Goal: Task Accomplishment & Management: Use online tool/utility

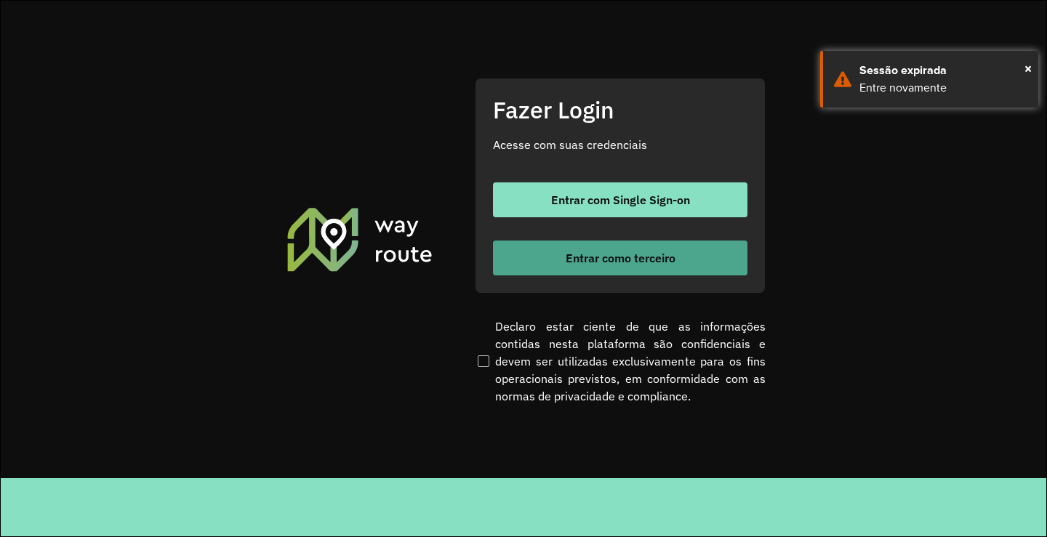
click at [597, 261] on span "Entrar como terceiro" at bounding box center [621, 258] width 110 height 12
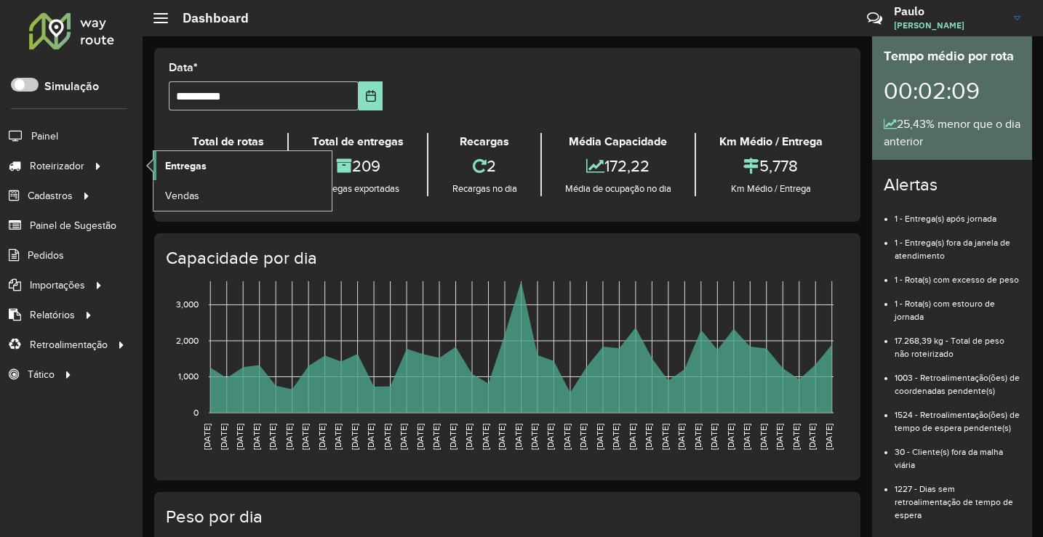
click at [208, 163] on link "Entregas" at bounding box center [242, 165] width 178 height 29
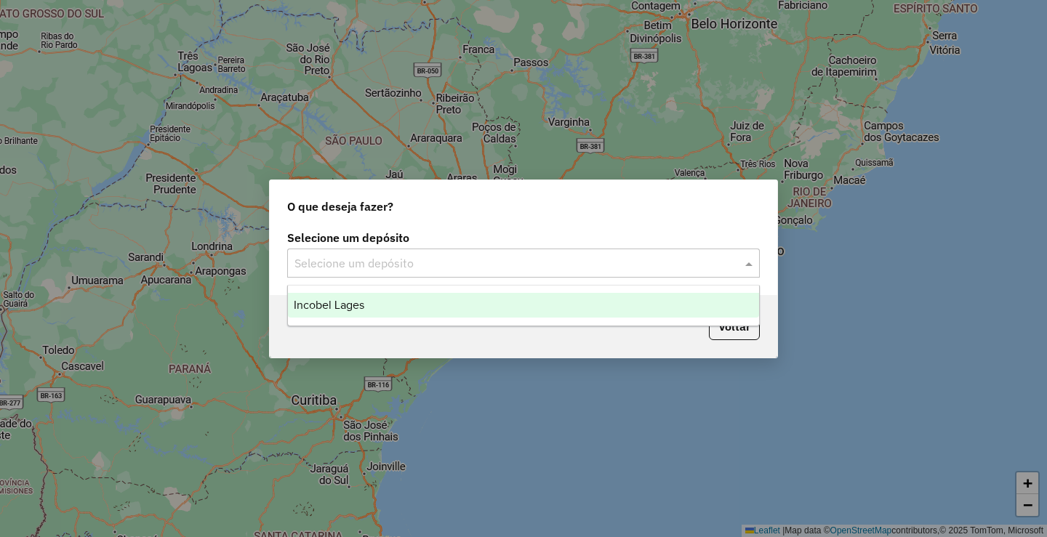
click at [401, 266] on input "text" at bounding box center [508, 263] width 429 height 17
click at [373, 310] on div "Incobel Lages" at bounding box center [523, 305] width 471 height 25
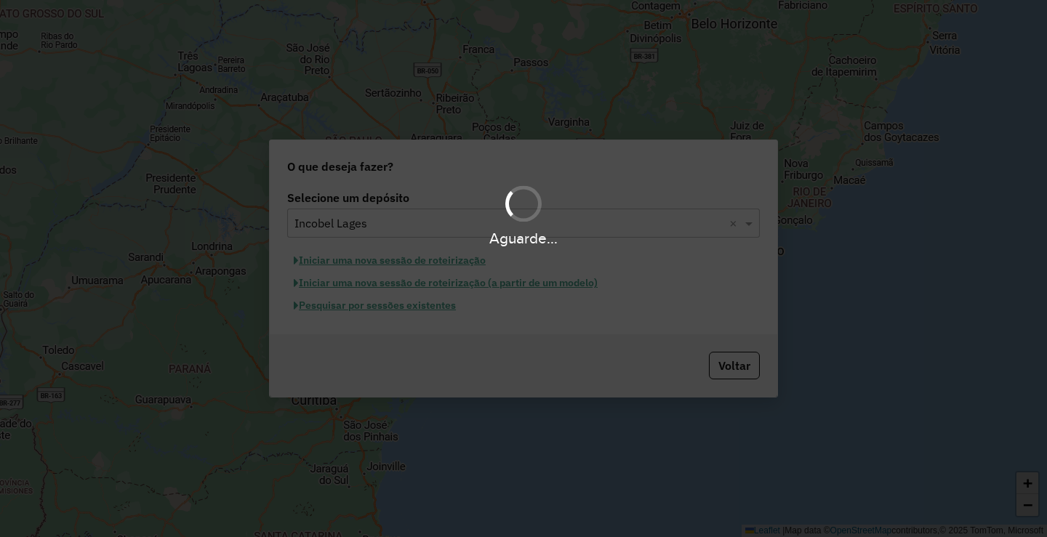
click at [425, 309] on div "Aguarde..." at bounding box center [523, 268] width 1047 height 537
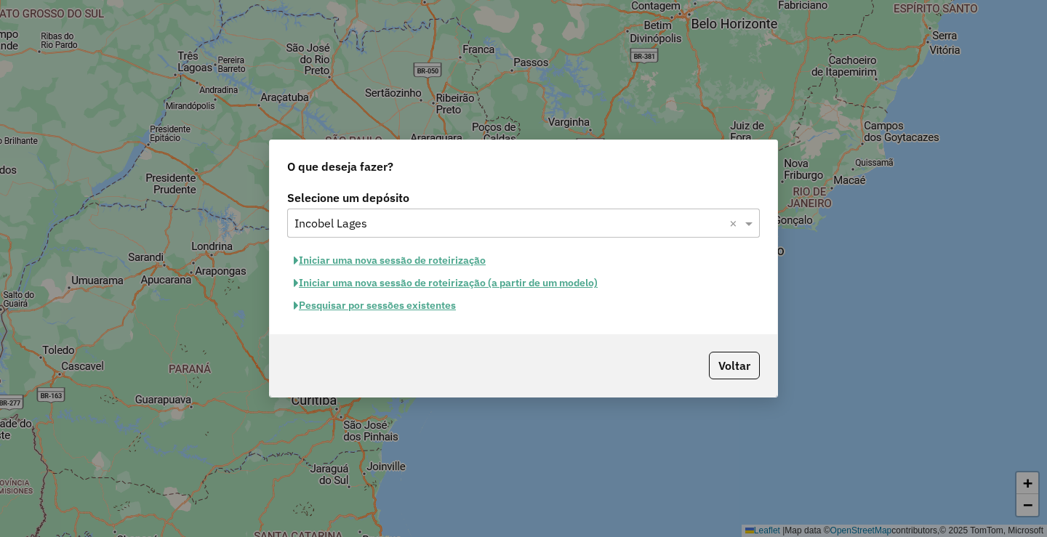
click at [428, 308] on button "Pesquisar por sessões existentes" at bounding box center [374, 305] width 175 height 23
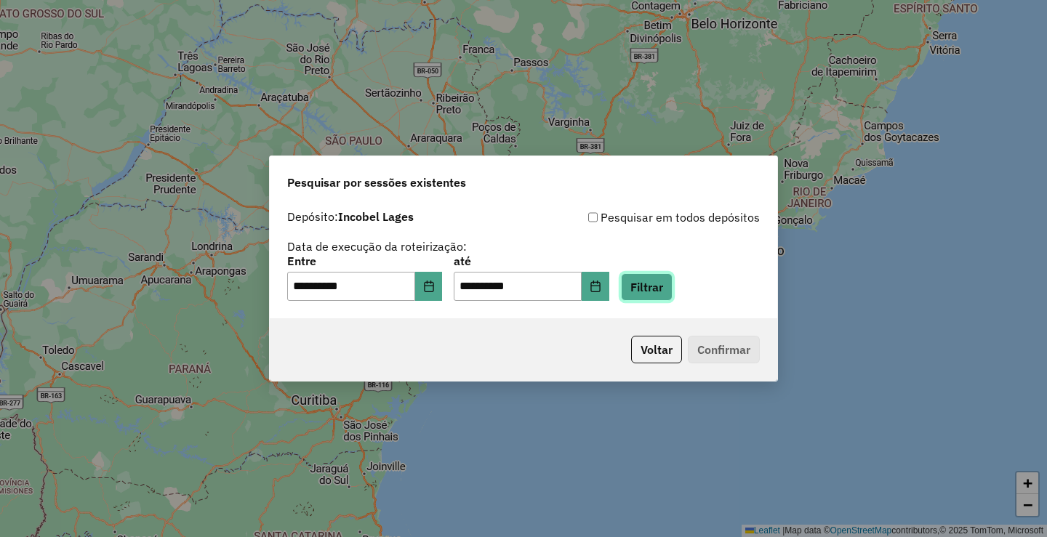
click at [673, 284] on button "Filtrar" at bounding box center [647, 287] width 52 height 28
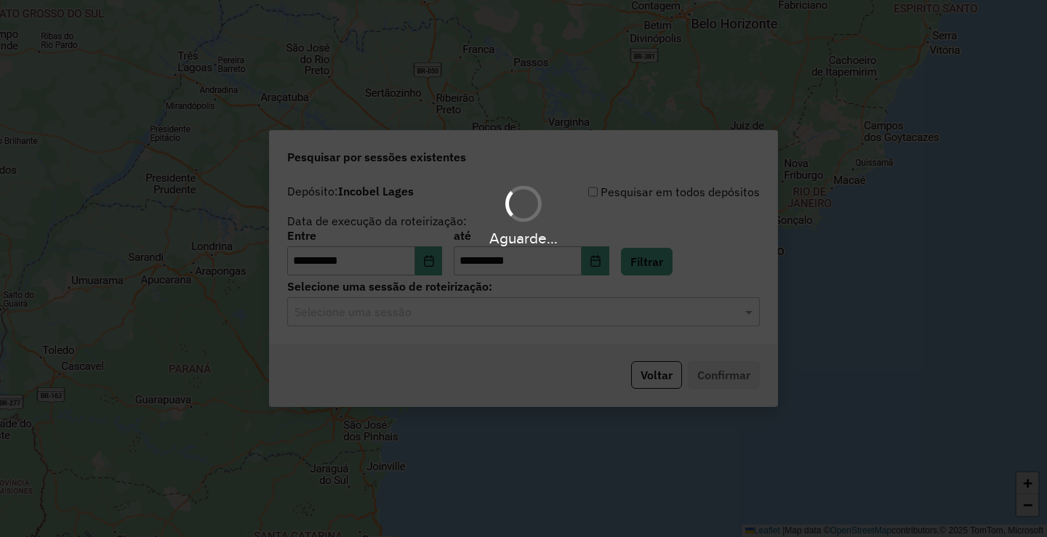
click at [419, 317] on input "text" at bounding box center [508, 312] width 429 height 17
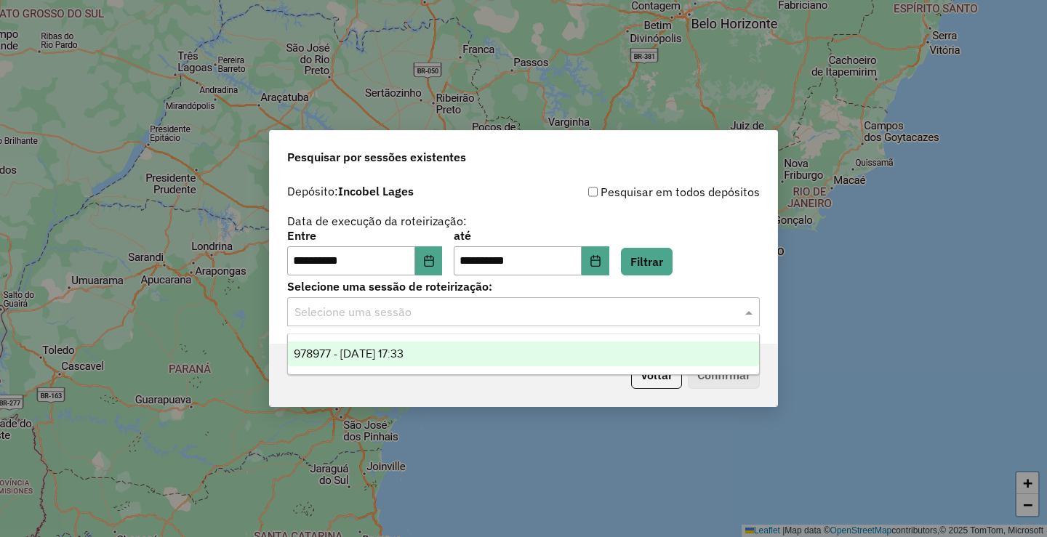
drag, startPoint x: 401, startPoint y: 342, endPoint x: 460, endPoint y: 358, distance: 60.3
click at [401, 343] on div "978977 - 14/08/2025 17:33" at bounding box center [523, 354] width 471 height 25
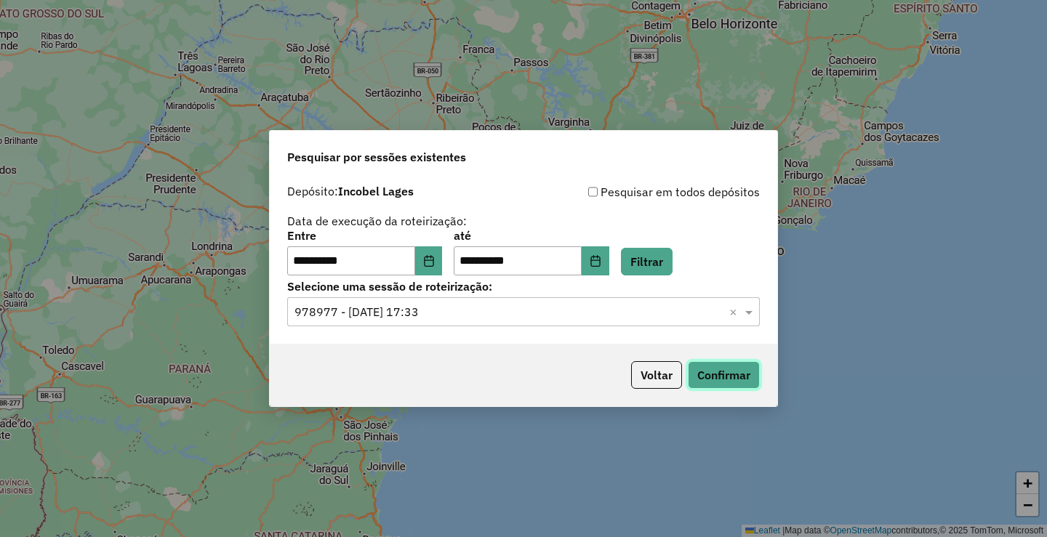
drag, startPoint x: 688, startPoint y: 372, endPoint x: 696, endPoint y: 374, distance: 8.3
click at [696, 374] on button "Confirmar" at bounding box center [724, 375] width 72 height 28
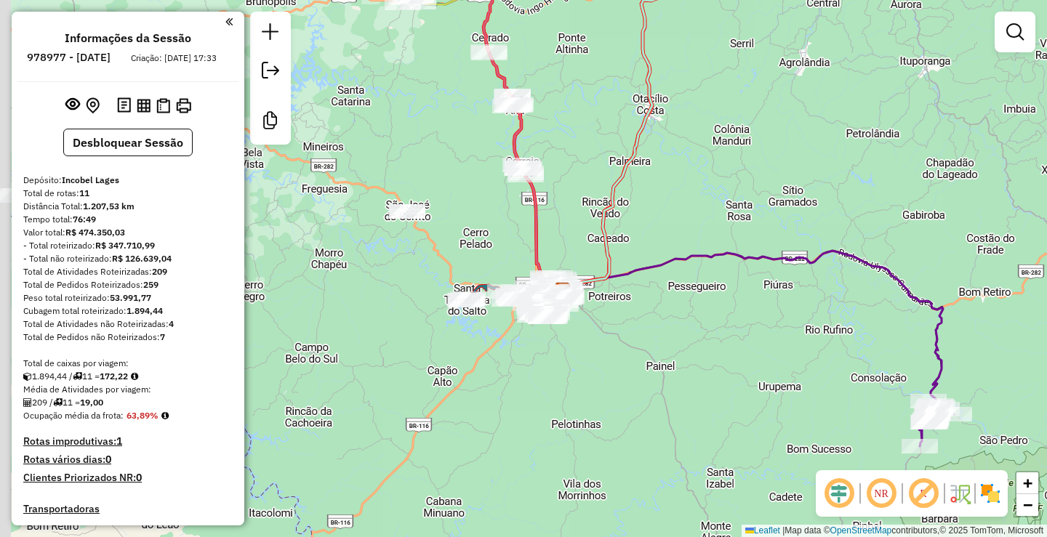
drag, startPoint x: 554, startPoint y: 332, endPoint x: 578, endPoint y: 346, distance: 28.1
click at [578, 346] on div "Janela de atendimento Grade de atendimento Capacidade Transportadoras Veículos …" at bounding box center [523, 268] width 1047 height 537
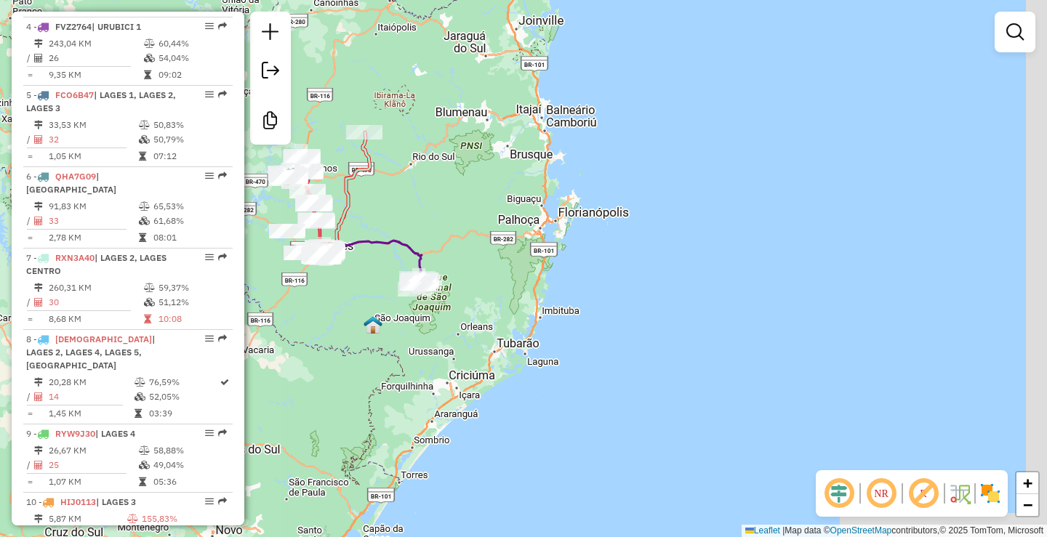
scroll to position [1174, 0]
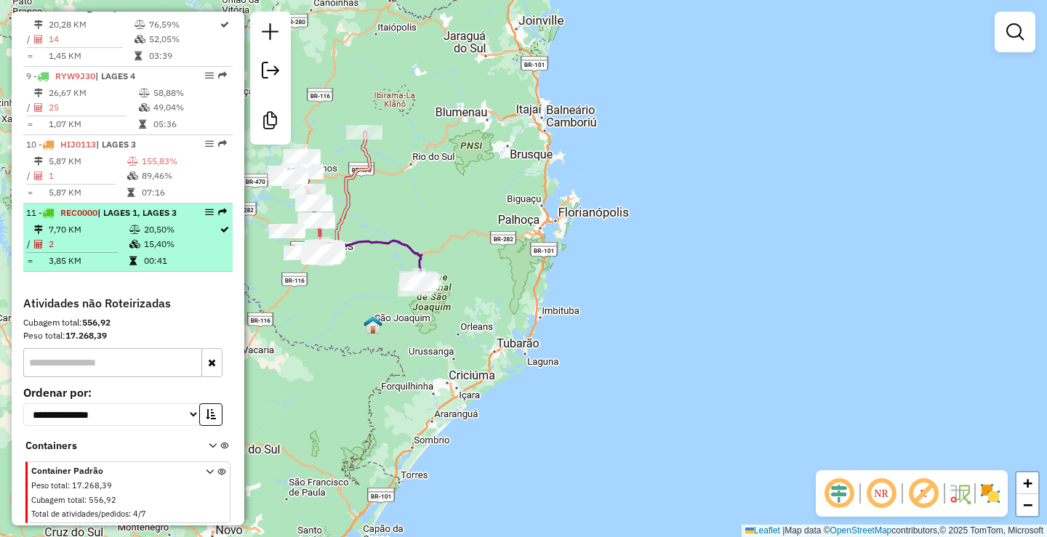
click at [97, 232] on td "7,70 KM" at bounding box center [88, 229] width 81 height 15
select select "**********"
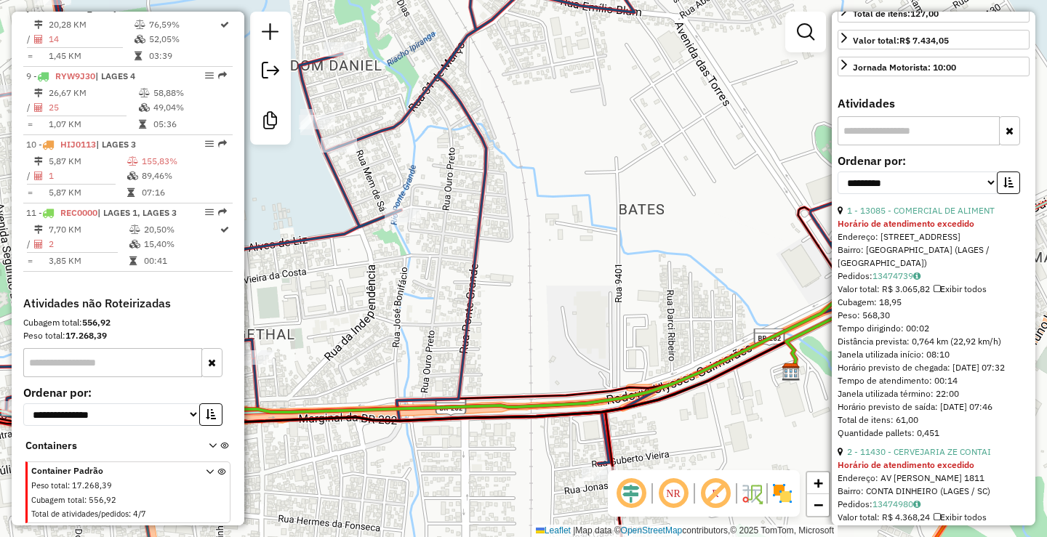
scroll to position [364, 0]
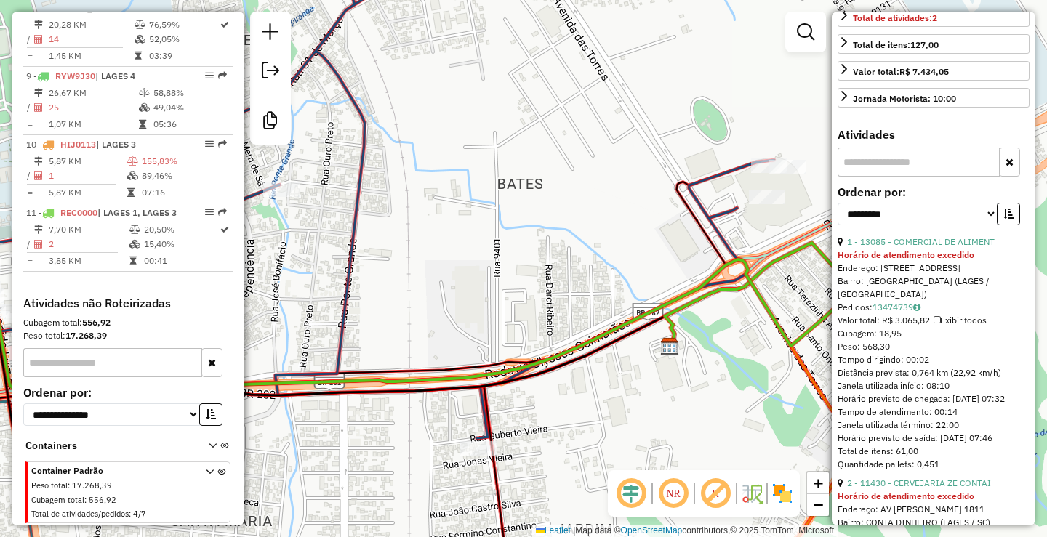
drag, startPoint x: 659, startPoint y: 282, endPoint x: 576, endPoint y: 262, distance: 86.1
click at [576, 262] on div "Janela de atendimento Grade de atendimento Capacidade Transportadoras Veículos …" at bounding box center [523, 268] width 1047 height 537
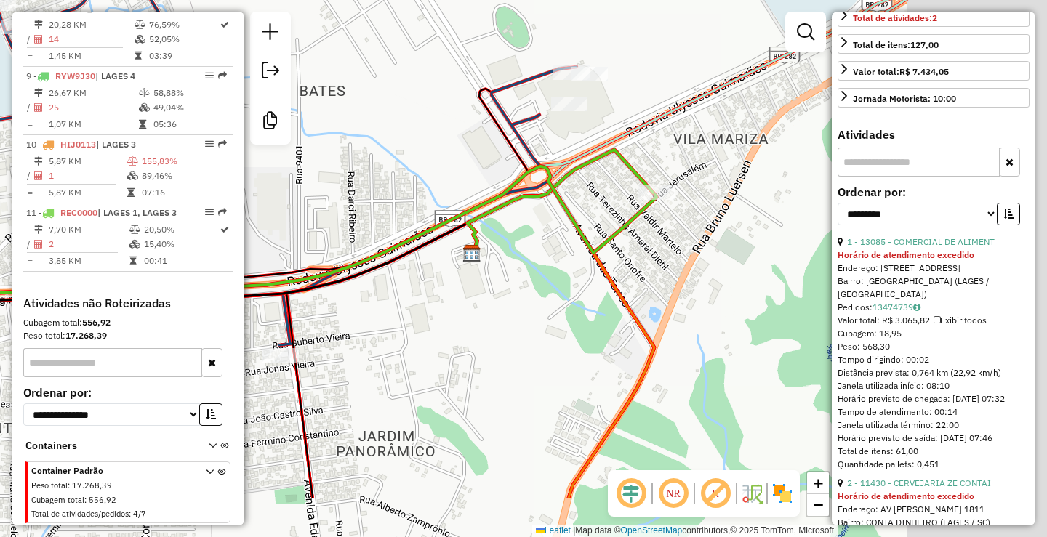
drag, startPoint x: 679, startPoint y: 344, endPoint x: 443, endPoint y: 224, distance: 265.0
click at [468, 224] on icon at bounding box center [562, 200] width 188 height 100
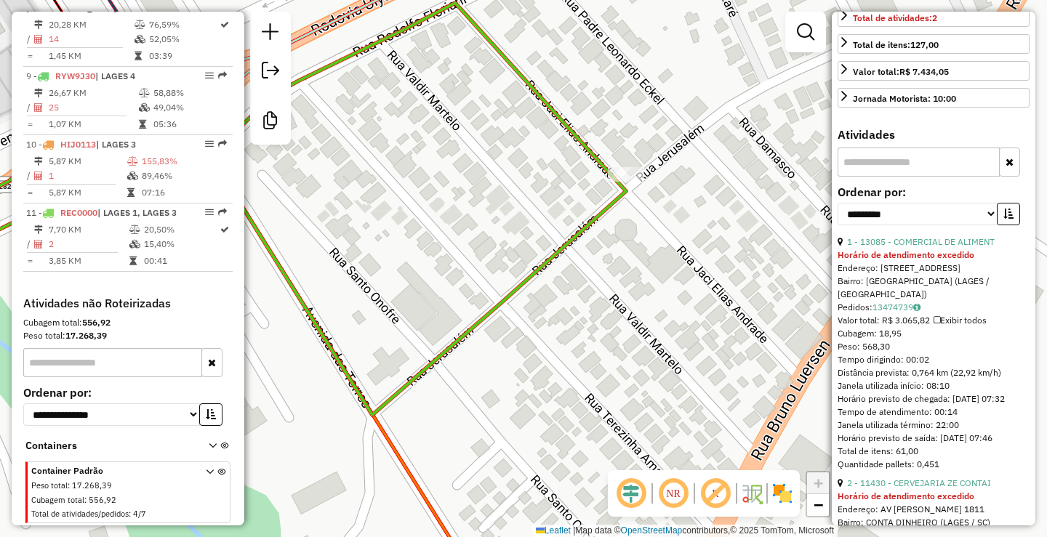
drag, startPoint x: 622, startPoint y: 243, endPoint x: 634, endPoint y: 241, distance: 12.4
click at [634, 241] on div "Janela de atendimento Grade de atendimento Capacidade Transportadoras Veículos …" at bounding box center [523, 268] width 1047 height 537
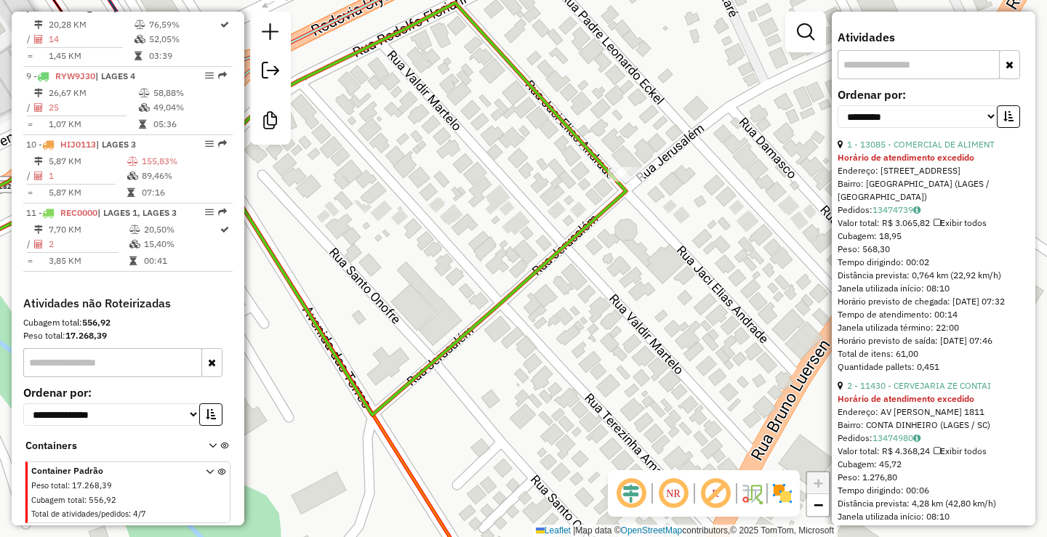
scroll to position [509, 0]
